Goal: Information Seeking & Learning: Learn about a topic

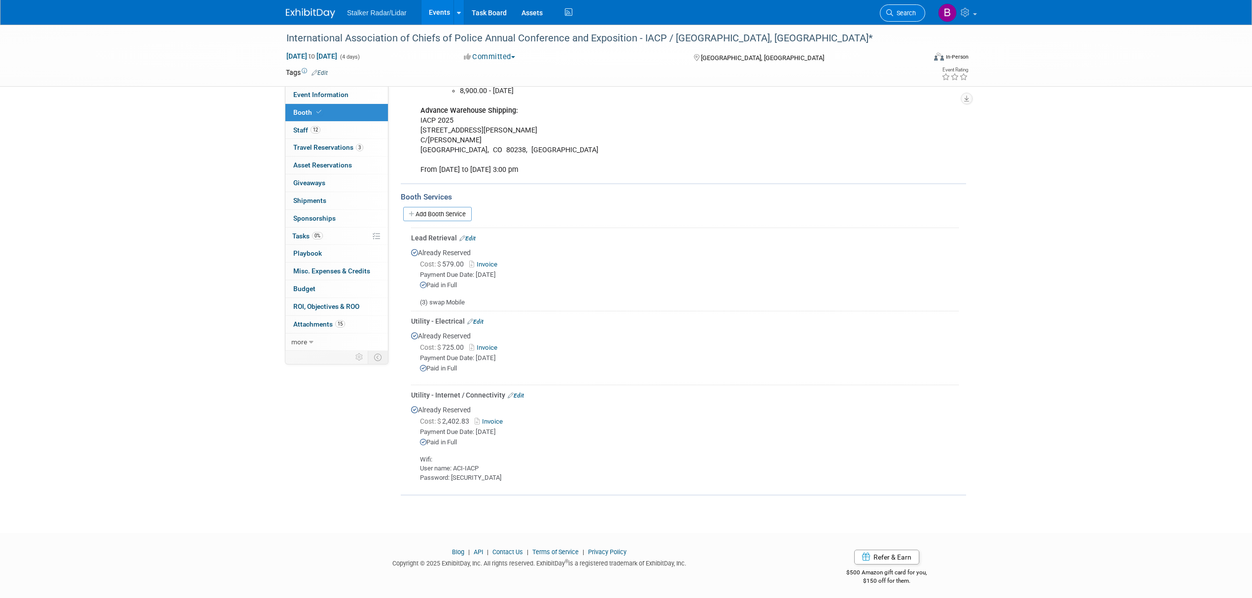
click at [899, 16] on span "Search" at bounding box center [904, 12] width 23 height 7
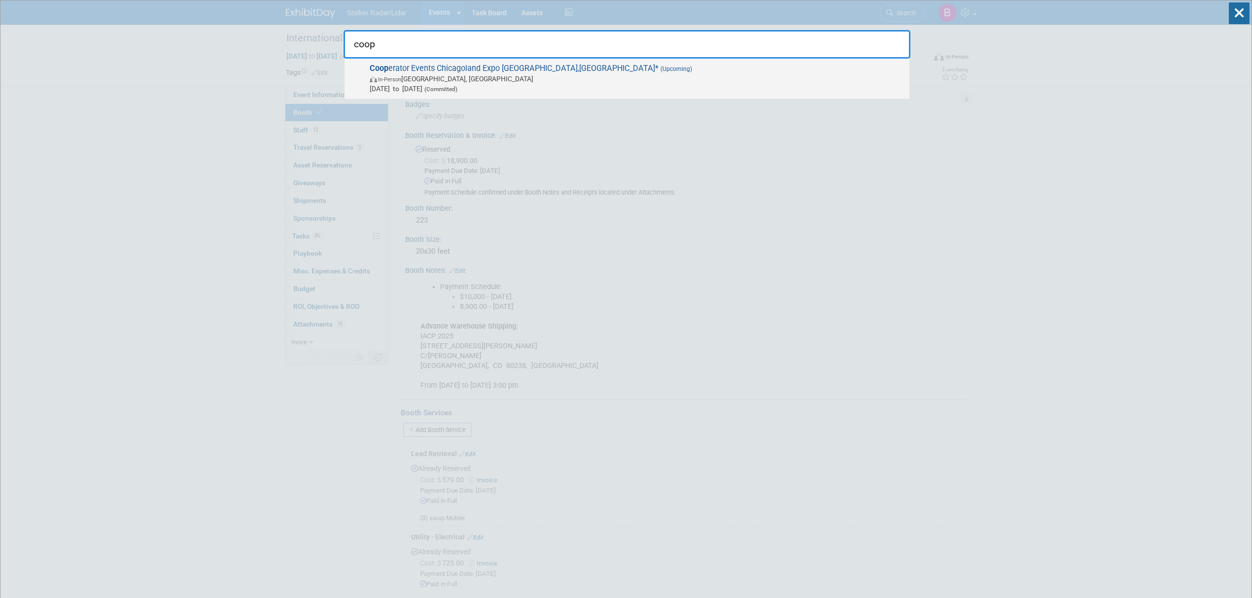
type input "coop"
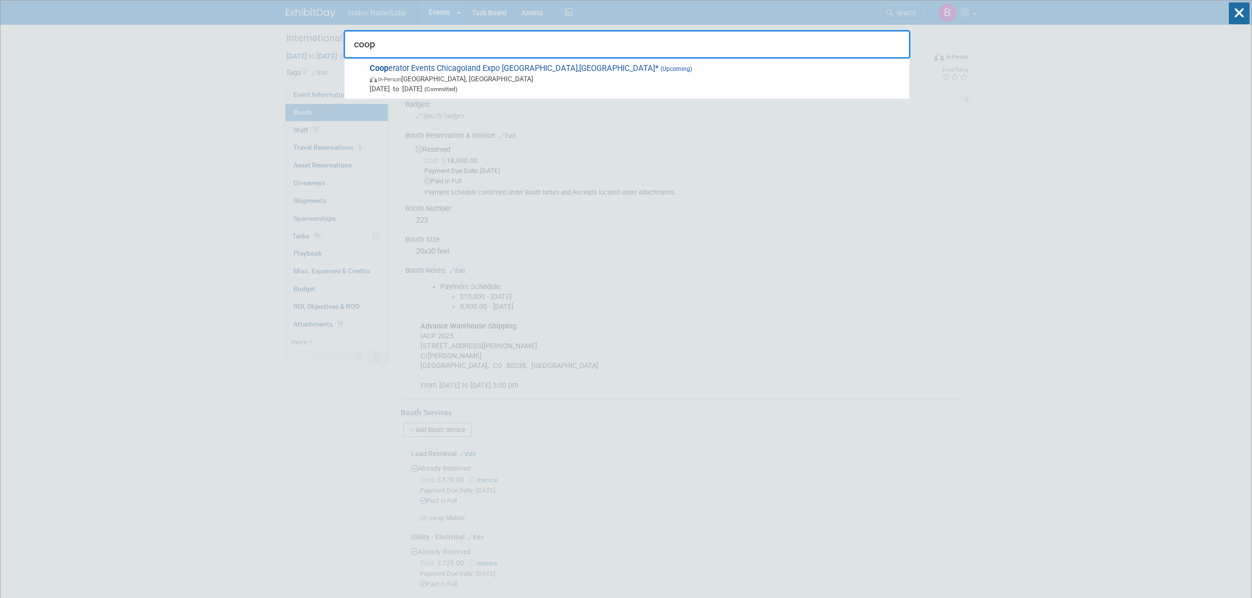
click at [522, 79] on span "In-Person Chicago, IL" at bounding box center [637, 79] width 535 height 10
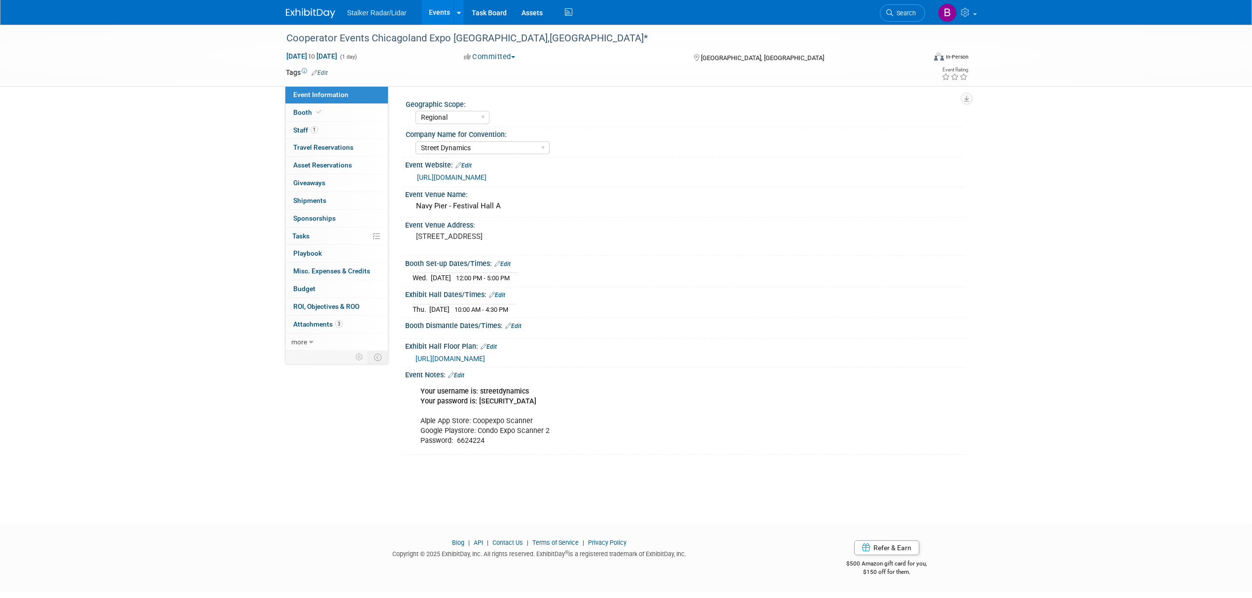
select select "Regional"
select select "Street Dynamics"
click at [464, 180] on link "[URL][DOMAIN_NAME]" at bounding box center [451, 177] width 69 height 8
click at [332, 113] on link "Booth" at bounding box center [336, 112] width 102 height 17
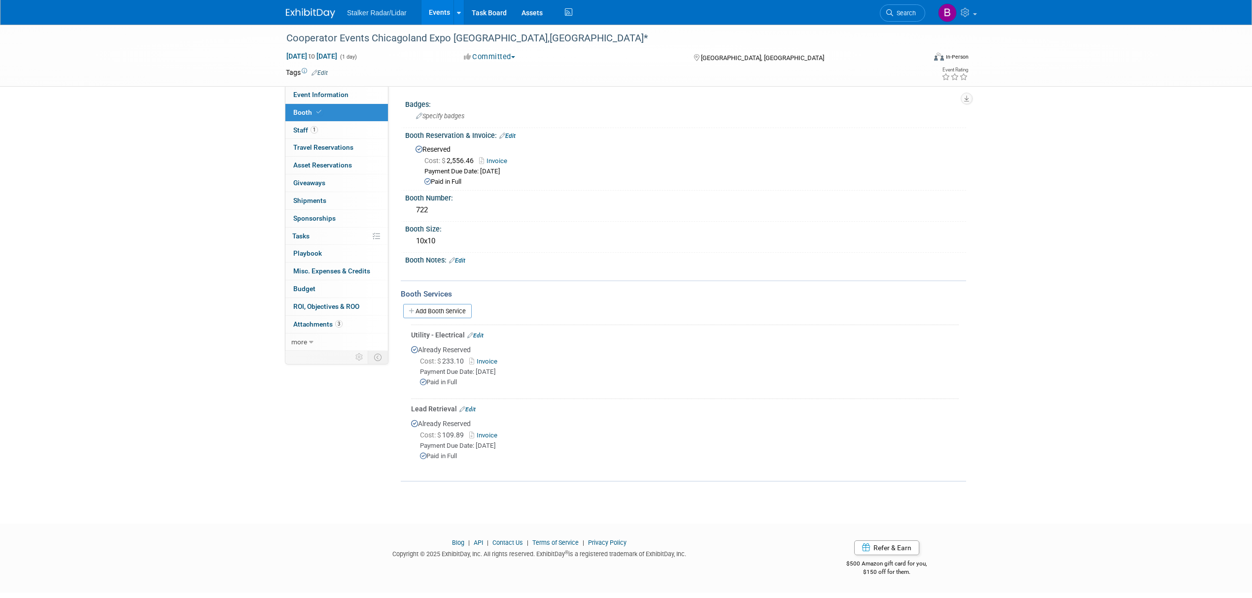
click at [437, 10] on link "Events" at bounding box center [439, 12] width 36 height 25
